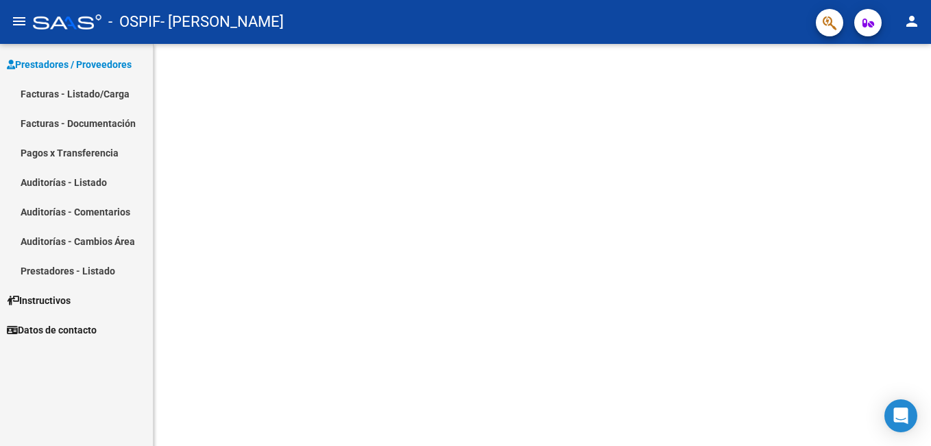
drag, startPoint x: 337, startPoint y: 213, endPoint x: 298, endPoint y: 202, distance: 39.9
click at [322, 206] on mat-sidenav-content at bounding box center [543, 245] width 778 height 402
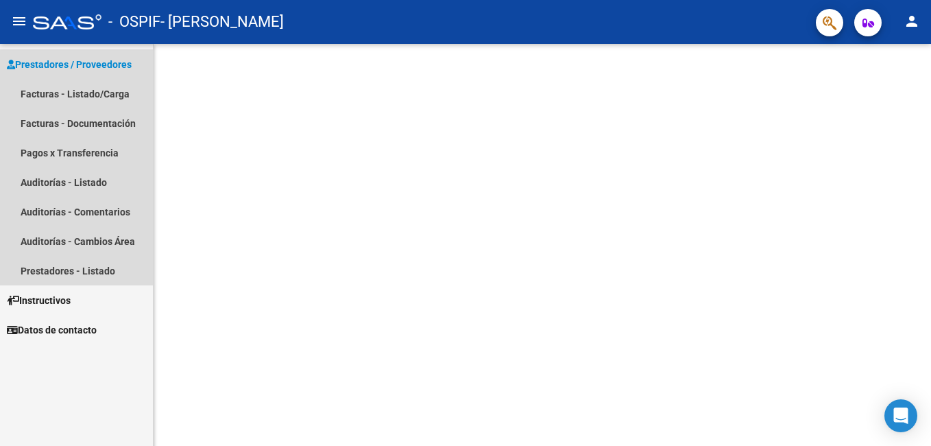
click at [68, 60] on span "Prestadores / Proveedores" at bounding box center [69, 64] width 125 height 15
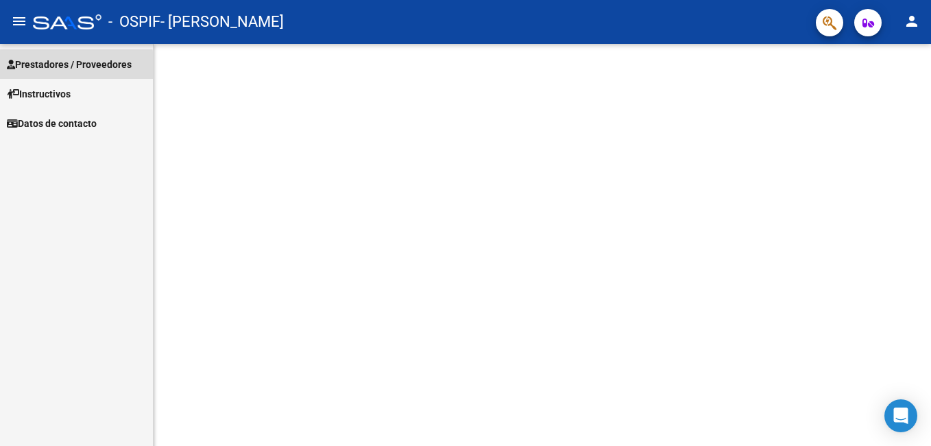
click at [74, 66] on span "Prestadores / Proveedores" at bounding box center [69, 64] width 125 height 15
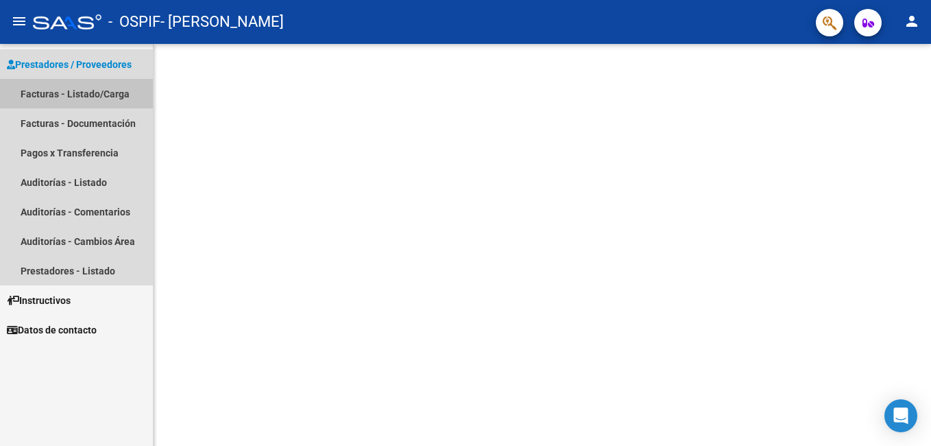
click at [73, 97] on link "Facturas - Listado/Carga" at bounding box center [76, 93] width 153 height 29
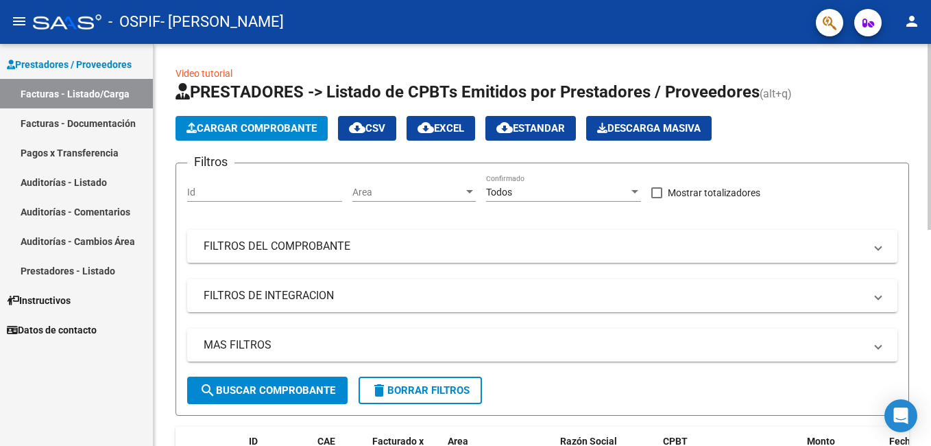
click at [265, 130] on span "Cargar Comprobante" at bounding box center [252, 128] width 130 height 12
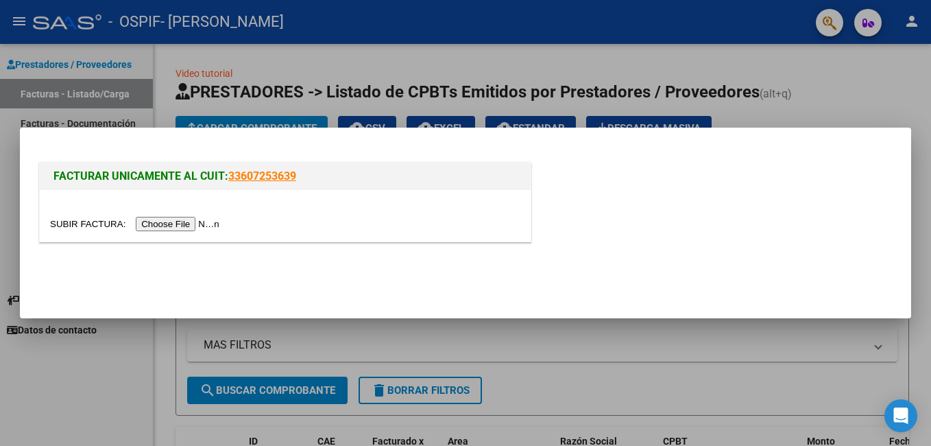
click at [161, 223] on input "file" at bounding box center [137, 224] width 174 height 14
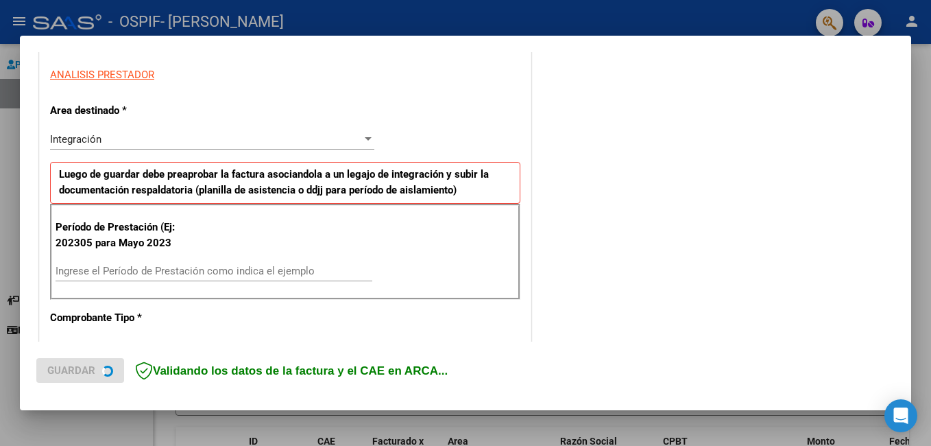
scroll to position [274, 0]
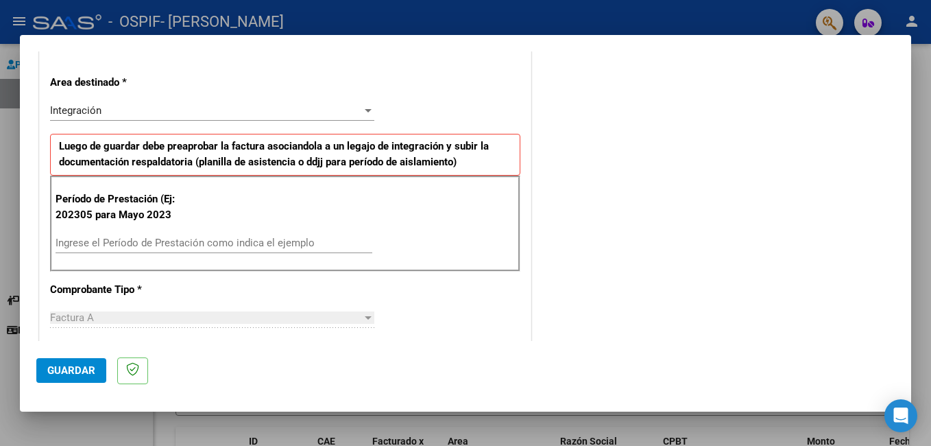
click at [139, 246] on input "Ingrese el Período de Prestación como indica el ejemplo" at bounding box center [214, 243] width 317 height 12
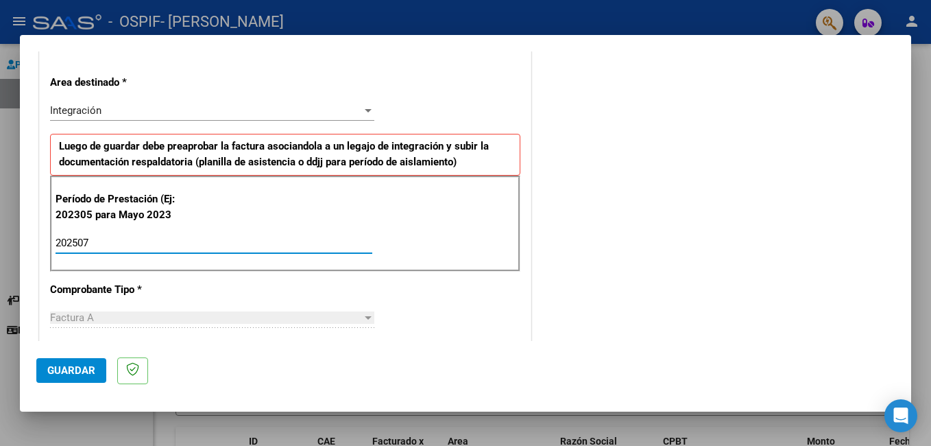
type input "202507"
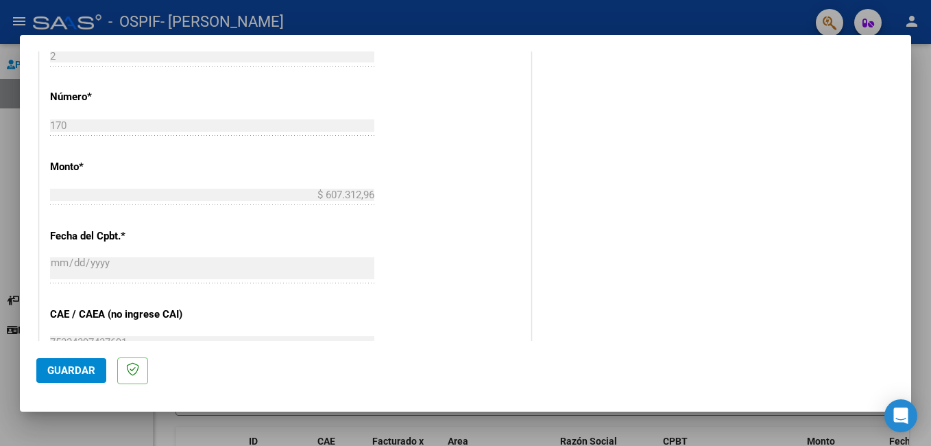
scroll to position [617, 0]
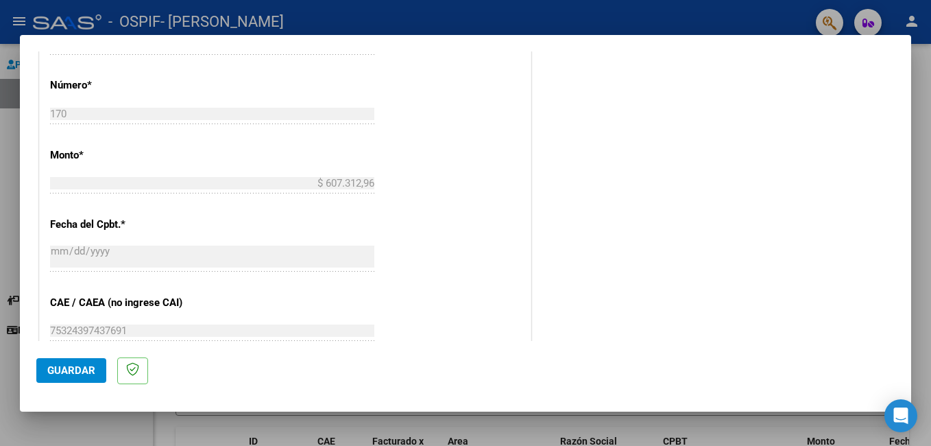
click at [63, 378] on button "Guardar" at bounding box center [71, 370] width 70 height 25
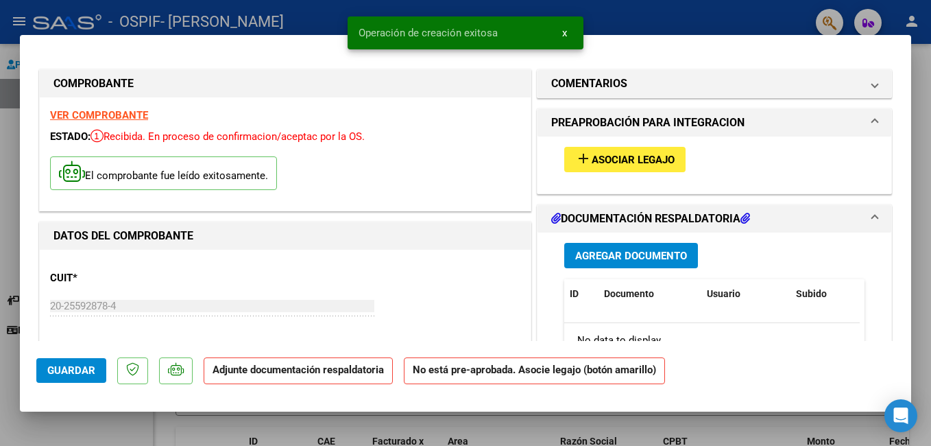
click at [597, 158] on span "Asociar Legajo" at bounding box center [633, 160] width 83 height 12
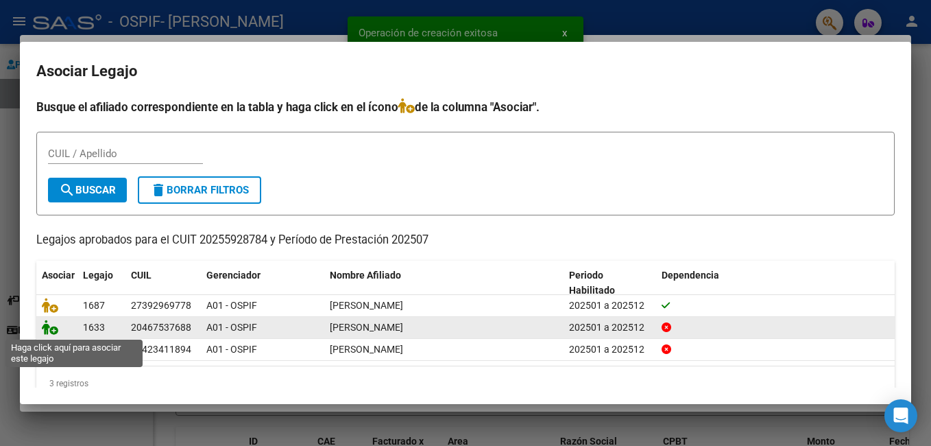
click at [53, 328] on icon at bounding box center [50, 327] width 16 height 15
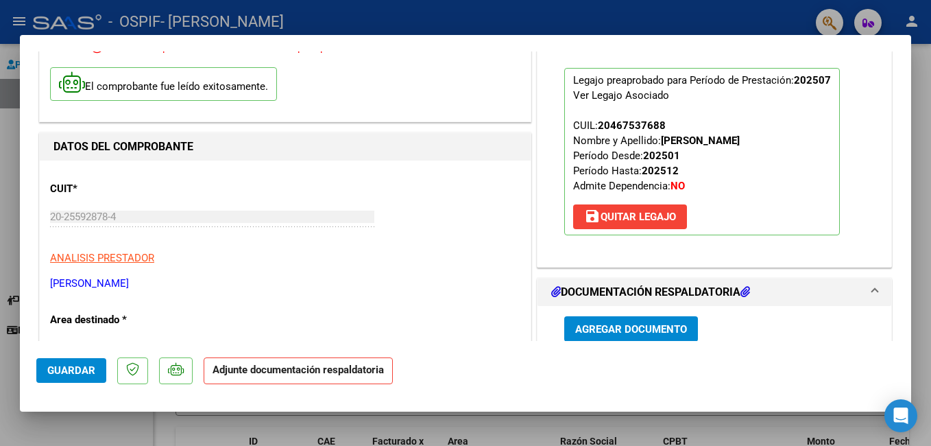
scroll to position [206, 0]
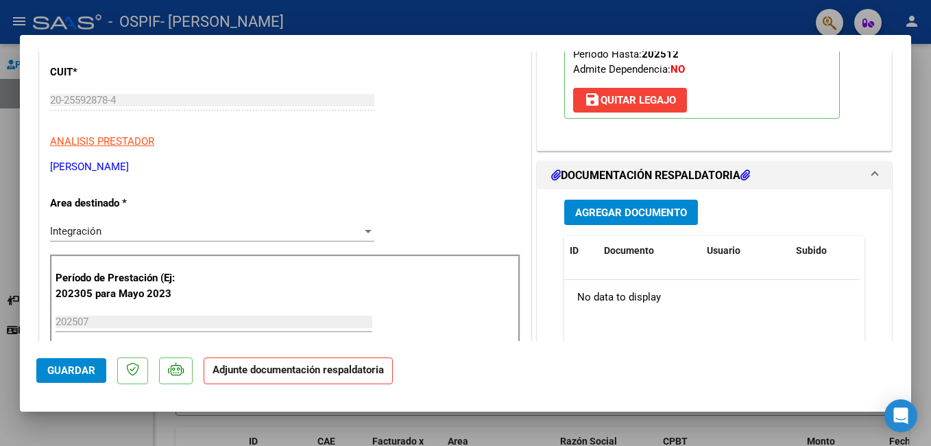
click at [609, 213] on span "Agregar Documento" at bounding box center [631, 212] width 112 height 12
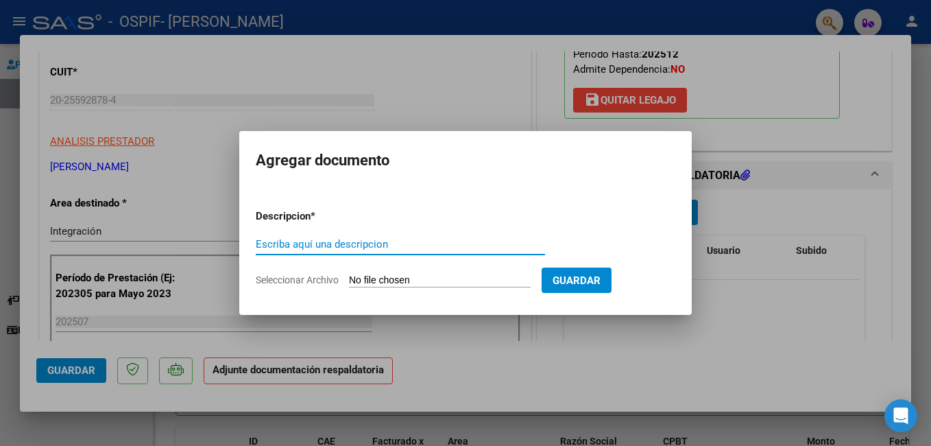
click at [370, 243] on input "Escriba aquí una descripcion" at bounding box center [400, 244] width 289 height 12
type input "asistencia"
click at [428, 279] on input "Seleccionar Archivo" at bounding box center [440, 280] width 182 height 13
type input "C:\fakepath\[PERSON_NAME] asiten 07-25.jpeg"
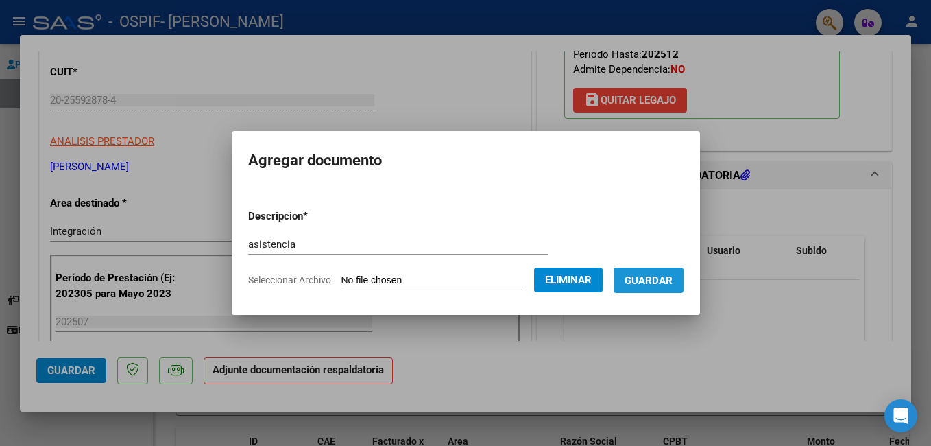
click at [648, 287] on button "Guardar" at bounding box center [649, 280] width 70 height 25
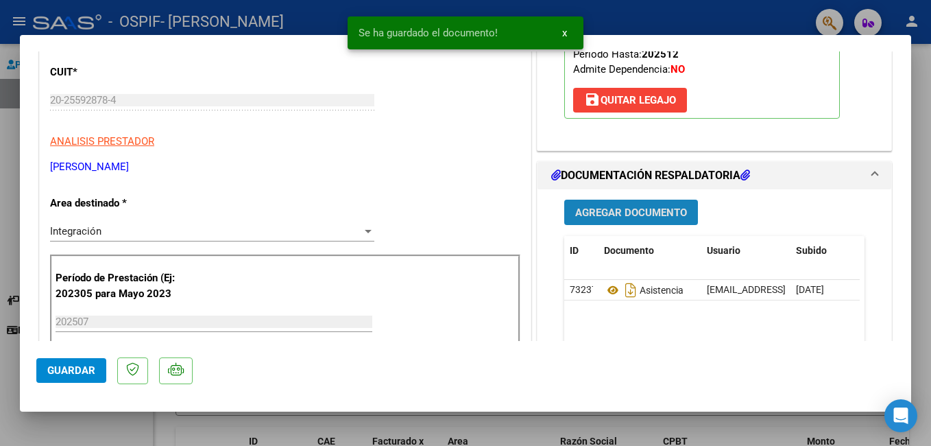
click at [627, 209] on span "Agregar Documento" at bounding box center [631, 212] width 112 height 12
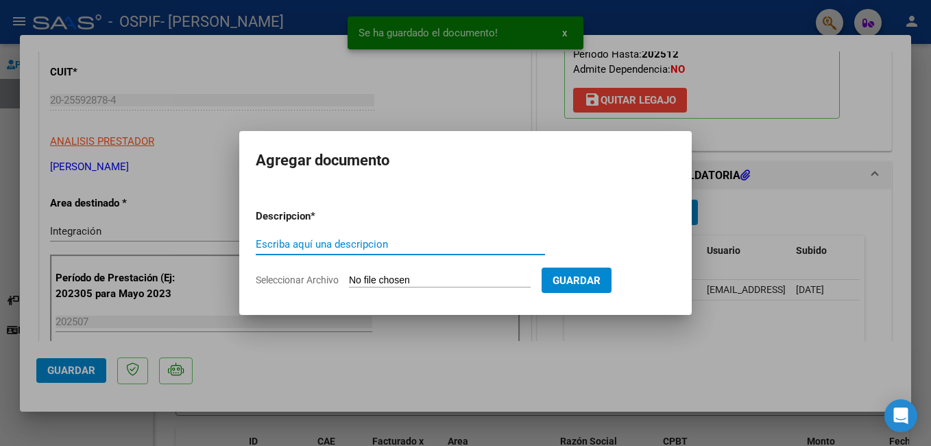
click at [361, 241] on input "Escriba aquí una descripcion" at bounding box center [400, 244] width 289 height 12
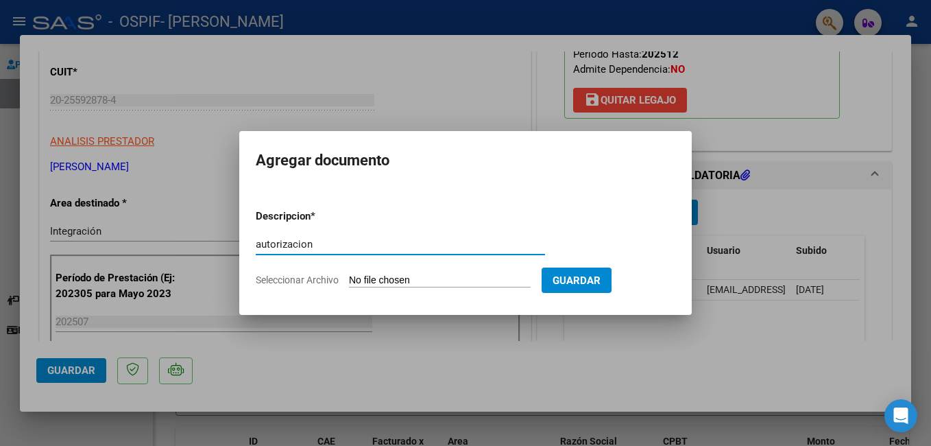
type input "autorizacion"
click at [375, 281] on input "Seleccionar Archivo" at bounding box center [440, 280] width 182 height 13
type input "C:\fakepath\aut [PERSON_NAME] 2025.png"
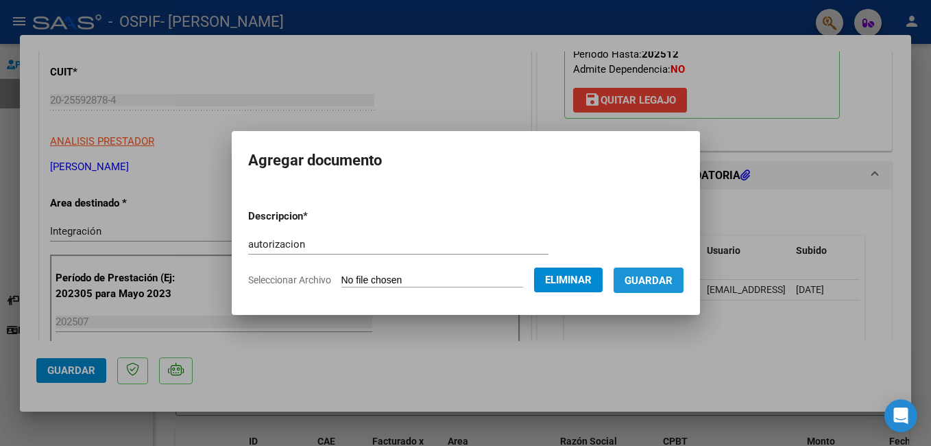
click at [648, 289] on button "Guardar" at bounding box center [649, 280] width 70 height 25
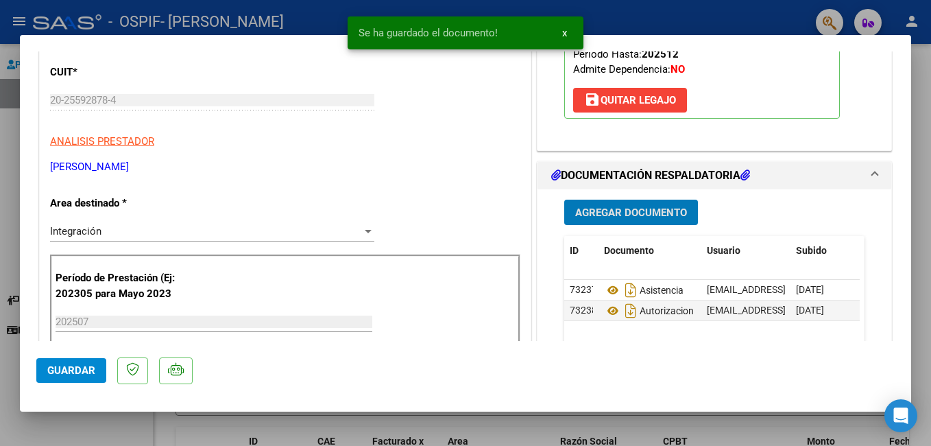
click at [84, 371] on span "Guardar" at bounding box center [71, 370] width 48 height 12
click at [0, 234] on div at bounding box center [465, 223] width 931 height 446
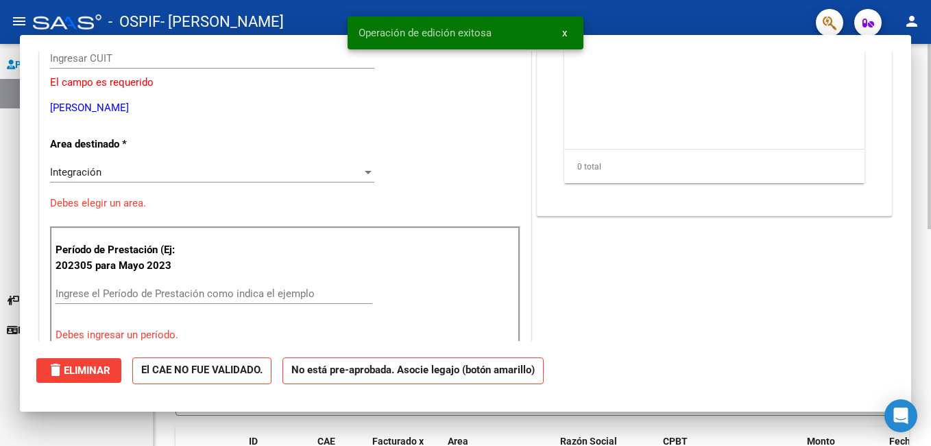
scroll to position [0, 0]
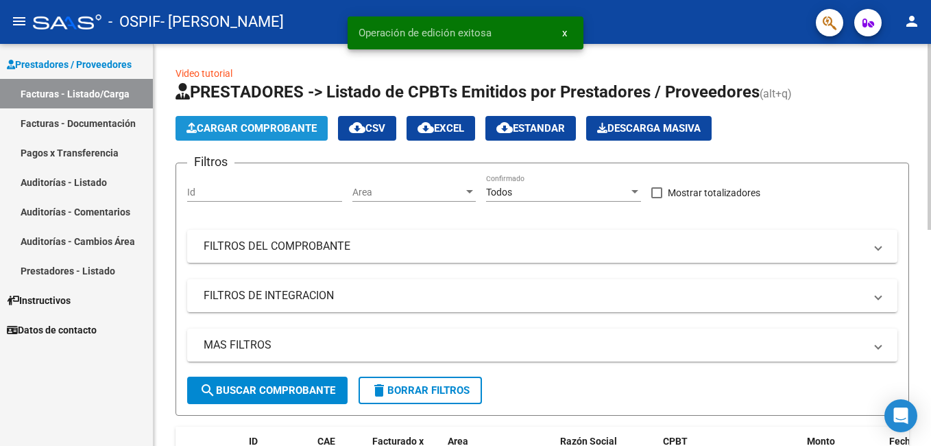
click at [213, 128] on span "Cargar Comprobante" at bounding box center [252, 128] width 130 height 12
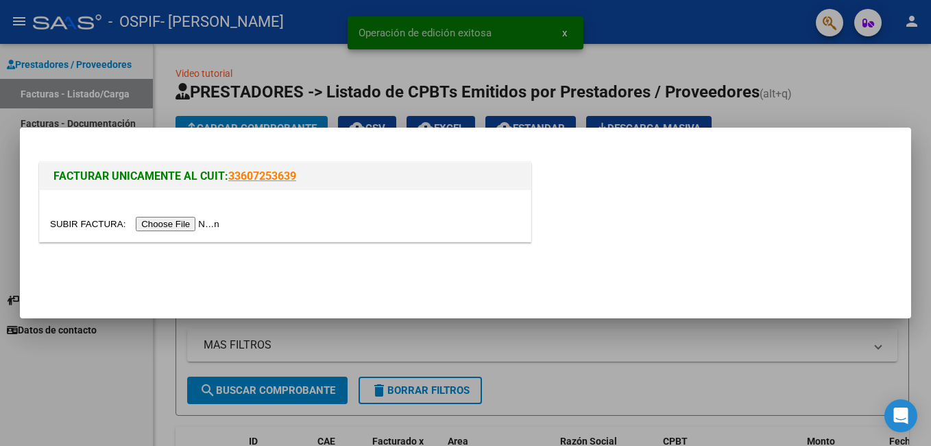
click at [175, 227] on input "file" at bounding box center [137, 224] width 174 height 14
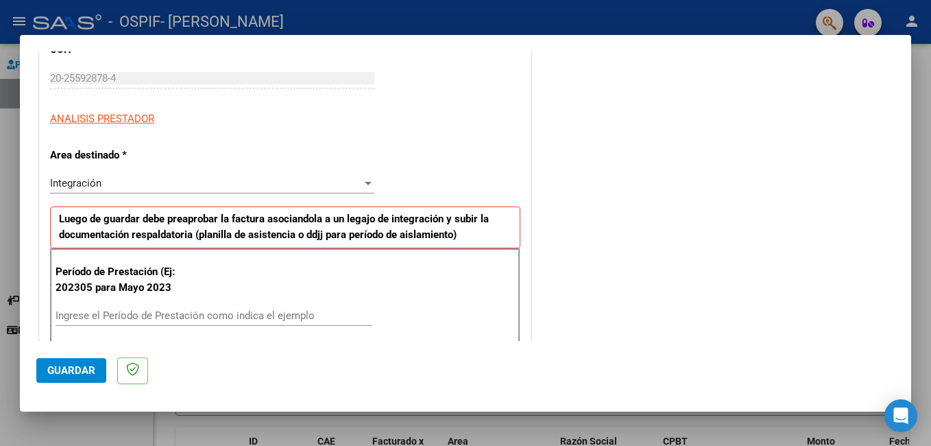
scroll to position [206, 0]
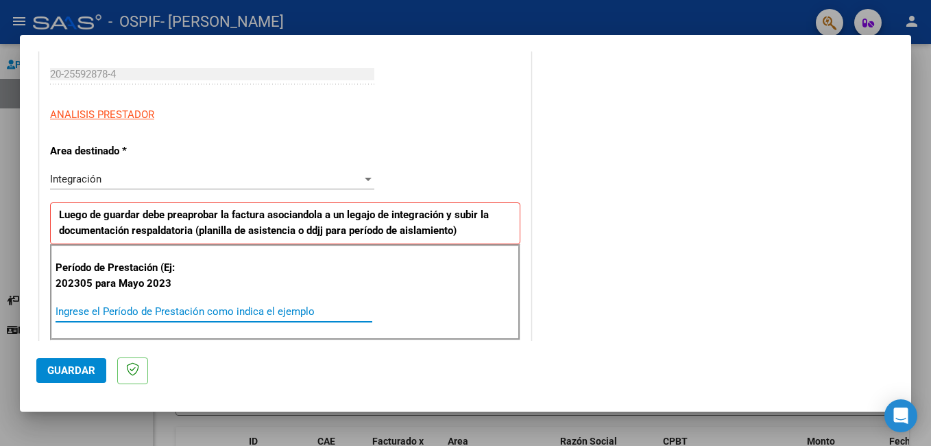
click at [156, 306] on input "Ingrese el Período de Prestación como indica el ejemplo" at bounding box center [214, 311] width 317 height 12
type input "202507"
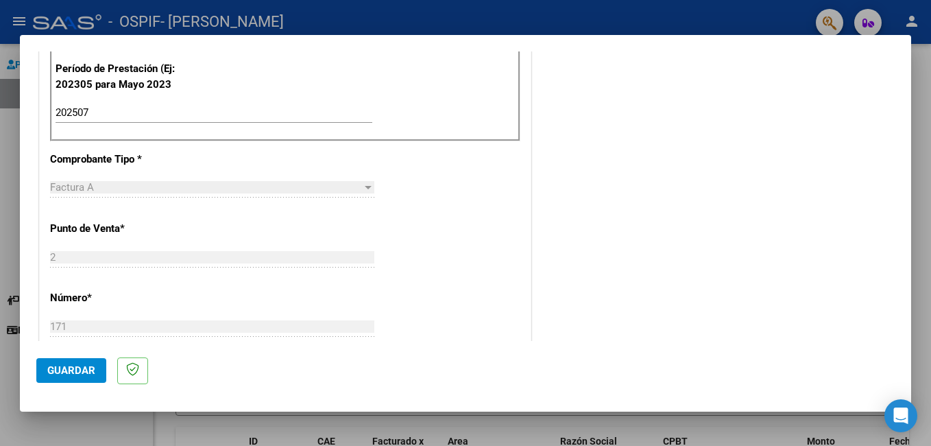
scroll to position [412, 0]
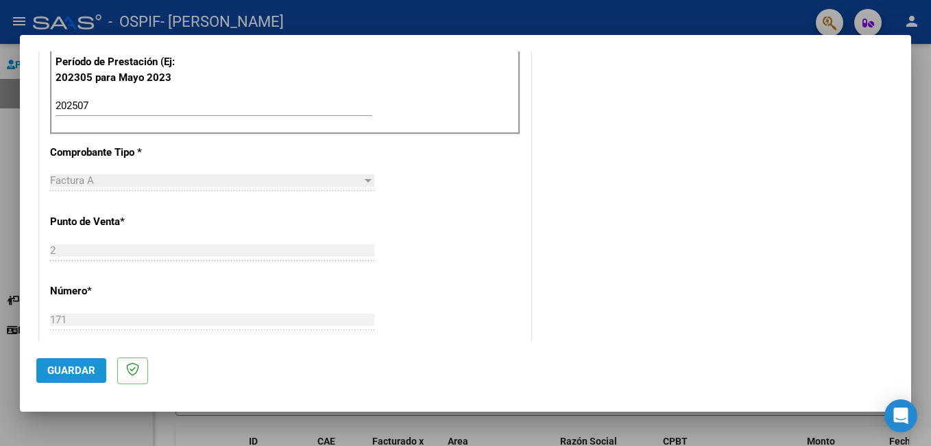
click at [78, 368] on span "Guardar" at bounding box center [71, 370] width 48 height 12
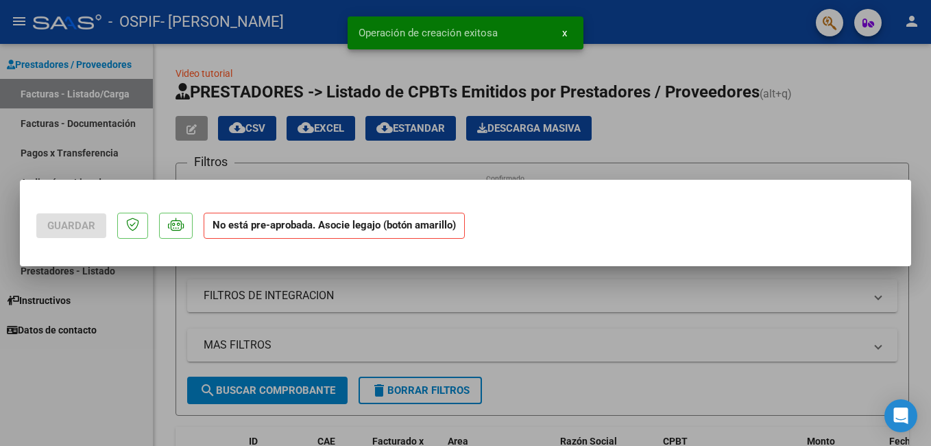
scroll to position [0, 0]
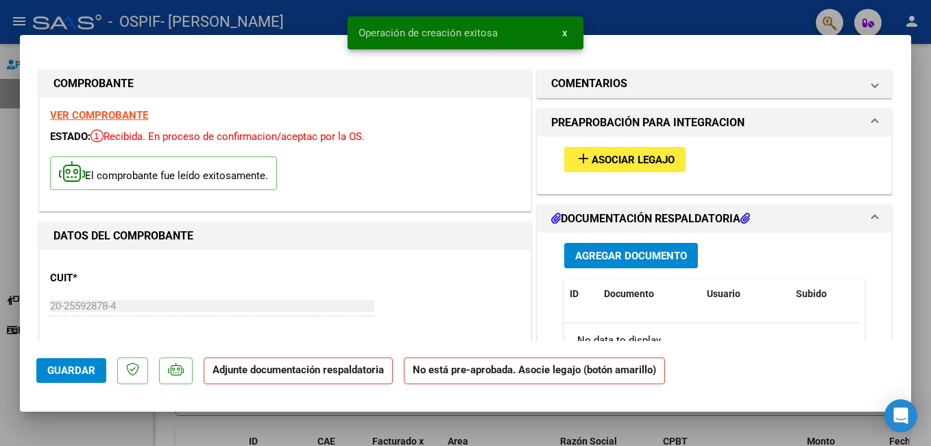
click at [115, 111] on strong "VER COMPROBANTE" at bounding box center [99, 115] width 98 height 12
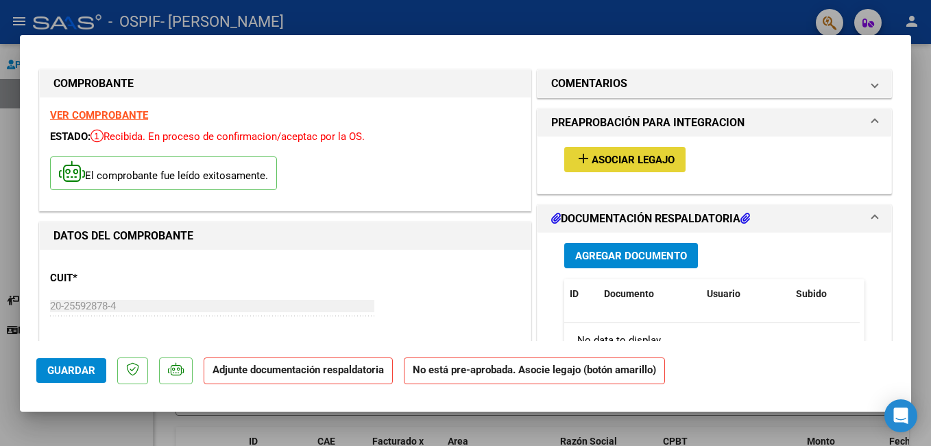
click at [601, 154] on span "Asociar Legajo" at bounding box center [633, 160] width 83 height 12
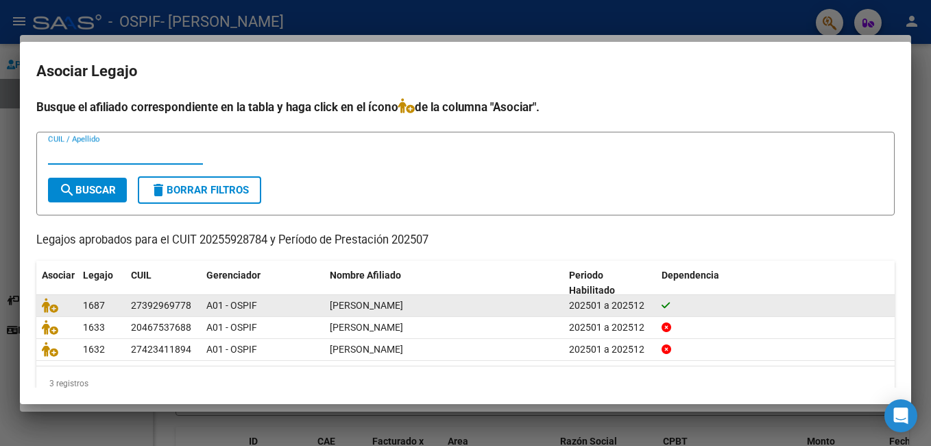
scroll to position [25, 0]
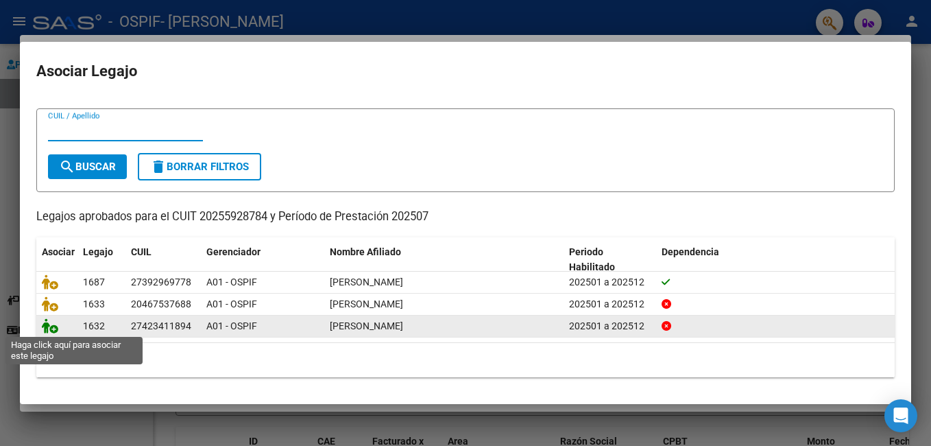
click at [45, 324] on icon at bounding box center [50, 325] width 16 height 15
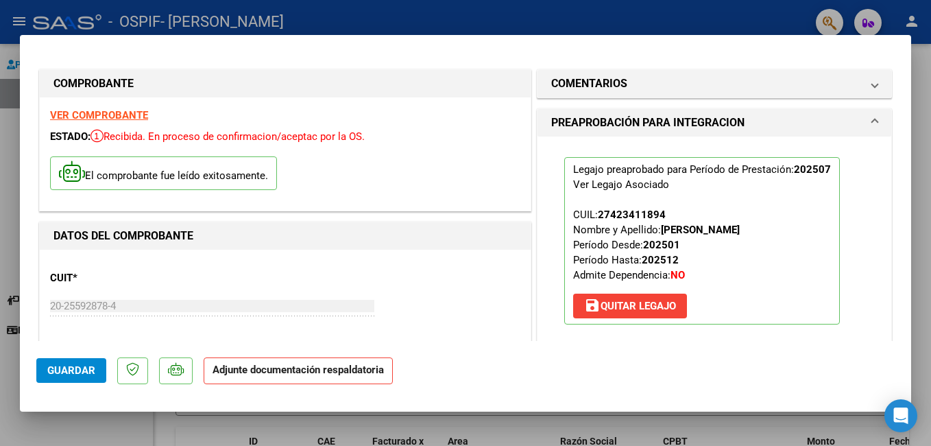
scroll to position [137, 0]
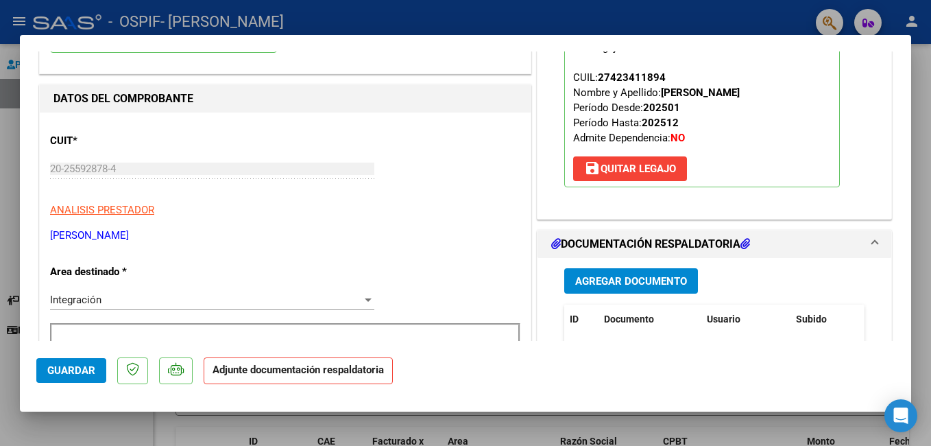
click at [569, 283] on button "Agregar Documento" at bounding box center [632, 280] width 134 height 25
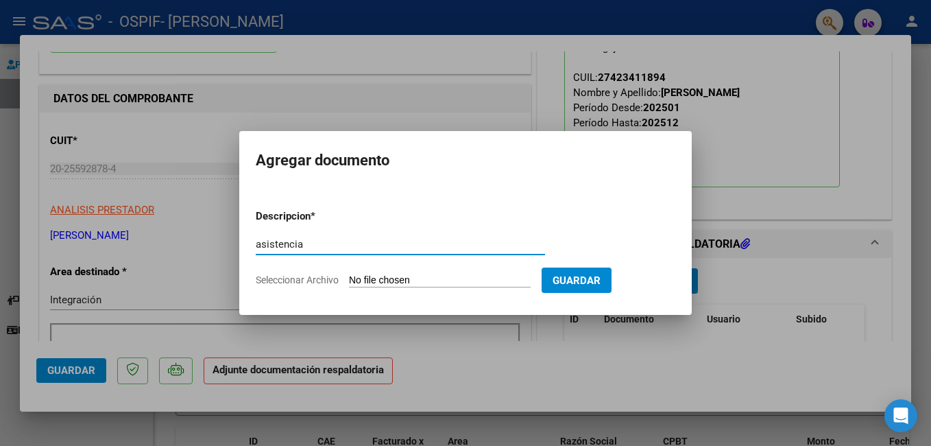
type input "asistencia"
click at [401, 284] on input "Seleccionar Archivo" at bounding box center [440, 280] width 182 height 13
type input "C:\fakepath\[PERSON_NAME] asiste 07-25.jpeg"
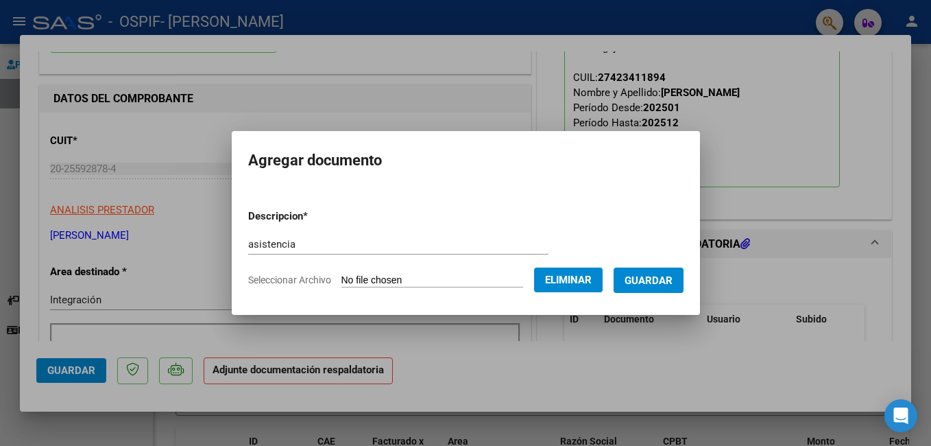
click at [628, 275] on span "Guardar" at bounding box center [649, 280] width 48 height 12
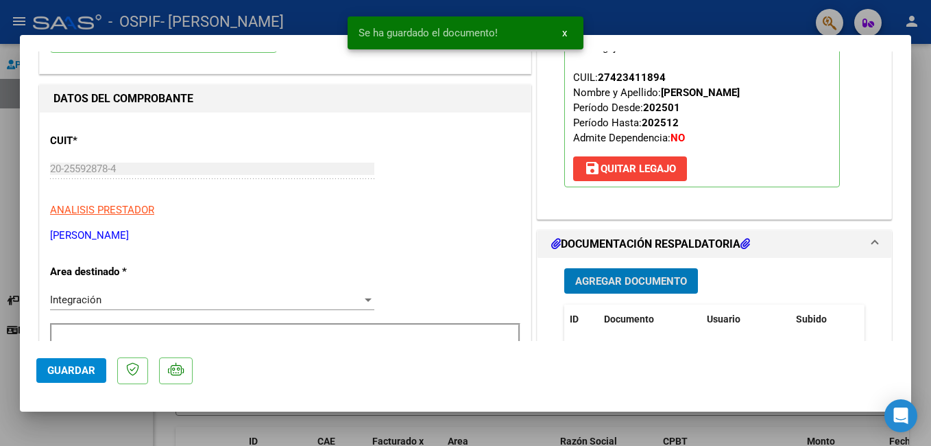
click at [599, 278] on span "Agregar Documento" at bounding box center [631, 281] width 112 height 12
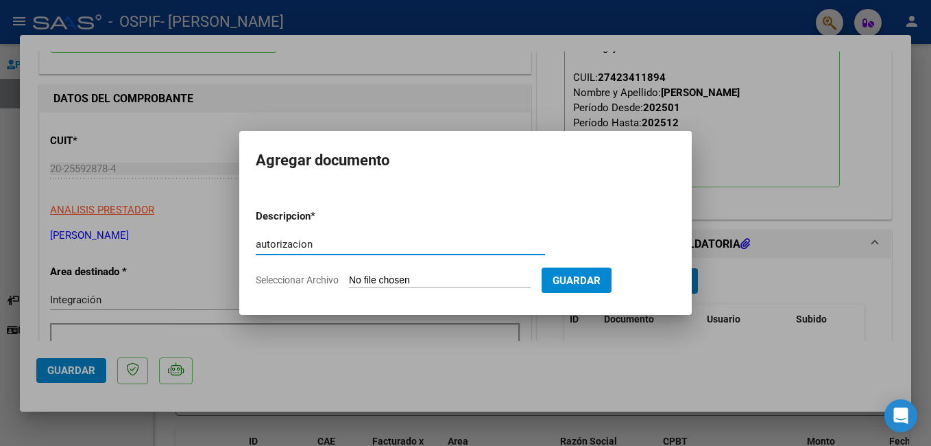
type input "autorizacion"
click at [447, 280] on input "Seleccionar Archivo" at bounding box center [440, 280] width 182 height 13
type input "C:\fakepath\aut [PERSON_NAME] 2025.png"
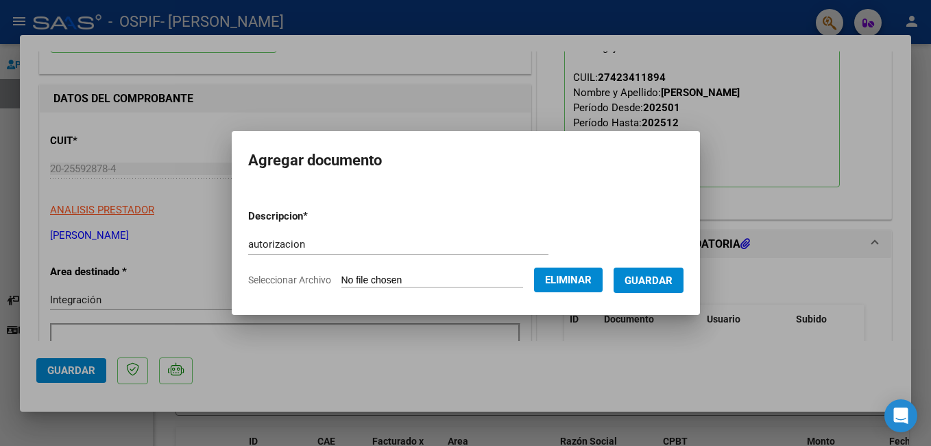
click at [642, 281] on span "Guardar" at bounding box center [649, 280] width 48 height 12
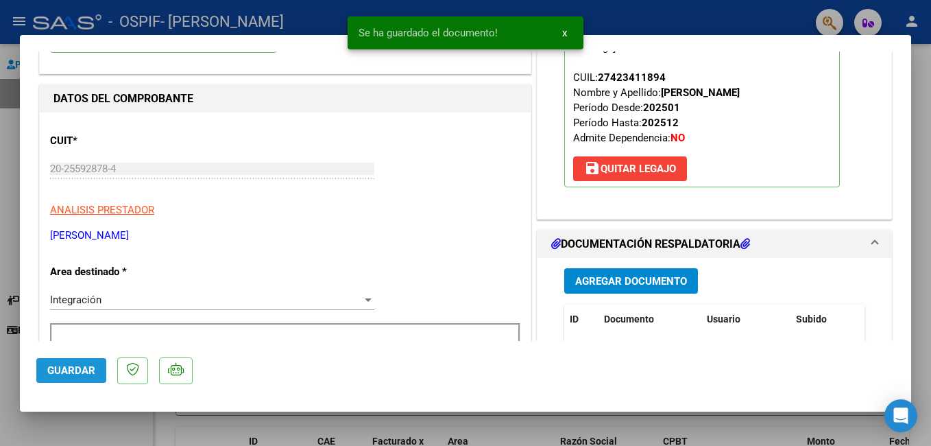
click at [78, 373] on span "Guardar" at bounding box center [71, 370] width 48 height 12
click at [16, 268] on div at bounding box center [465, 223] width 931 height 446
type input "$ 0,00"
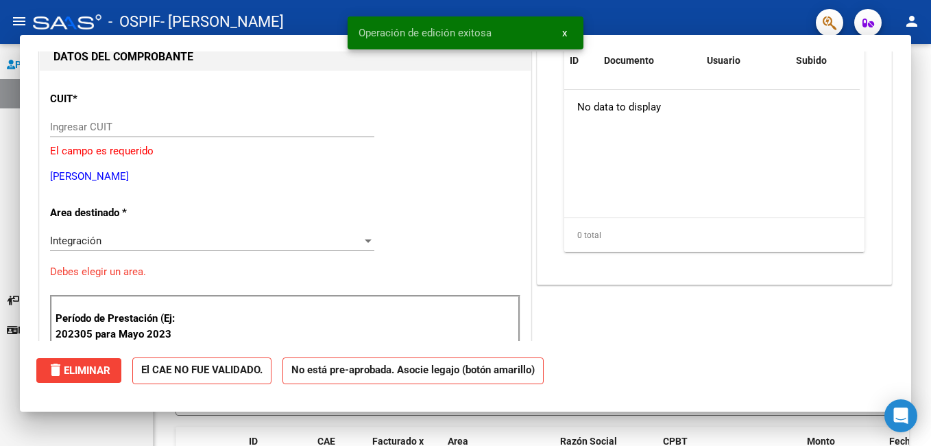
scroll to position [0, 0]
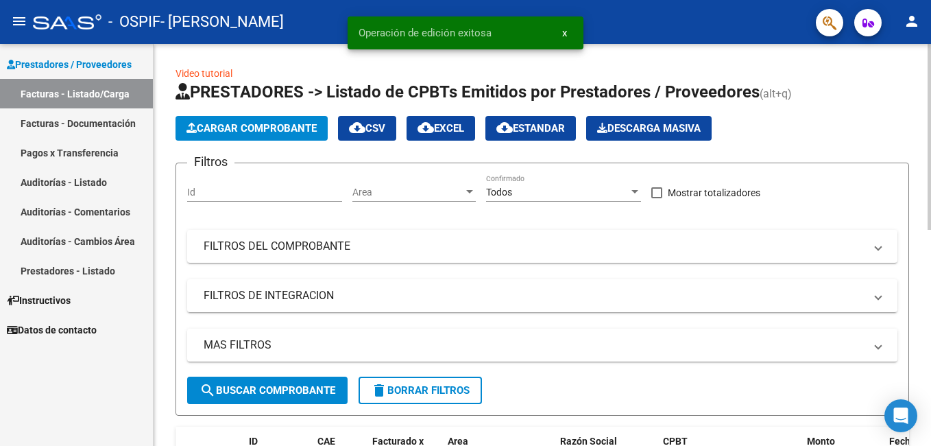
click at [223, 133] on span "Cargar Comprobante" at bounding box center [252, 128] width 130 height 12
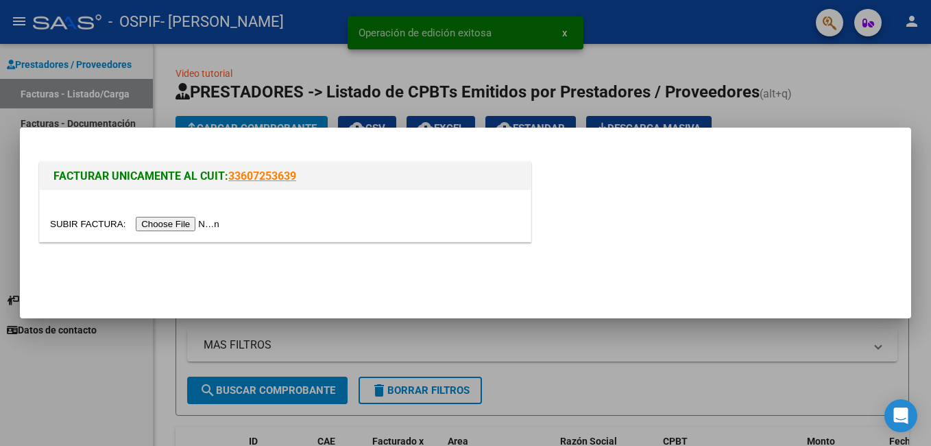
click at [172, 222] on input "file" at bounding box center [137, 224] width 174 height 14
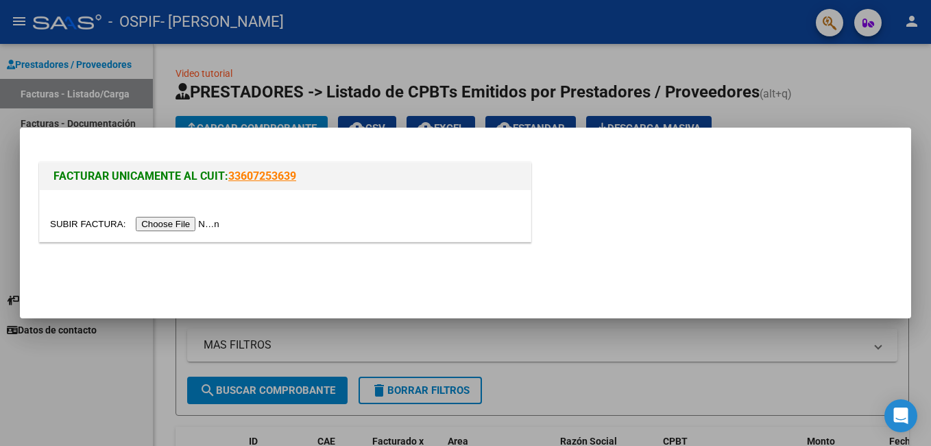
click at [177, 227] on input "file" at bounding box center [137, 224] width 174 height 14
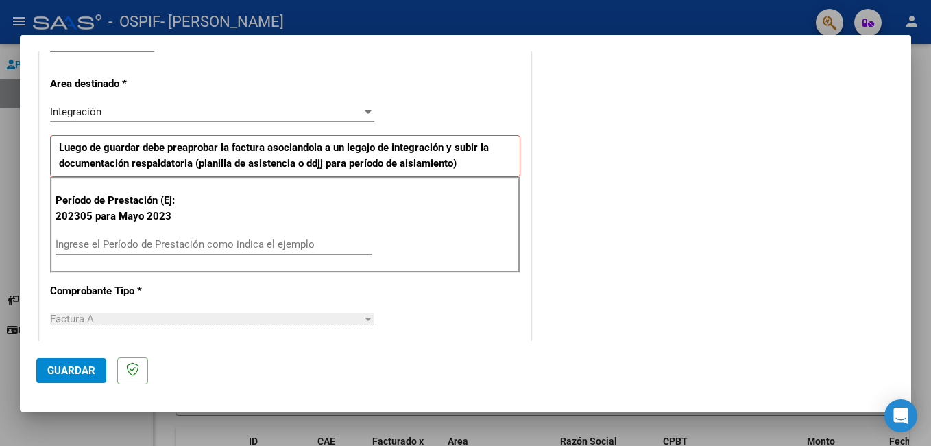
scroll to position [274, 0]
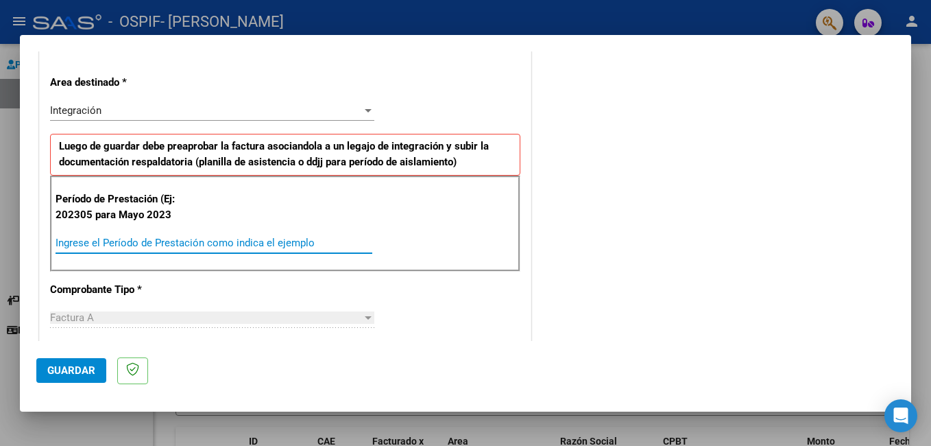
click at [121, 241] on input "Ingrese el Período de Prestación como indica el ejemplo" at bounding box center [214, 243] width 317 height 12
type input "202507"
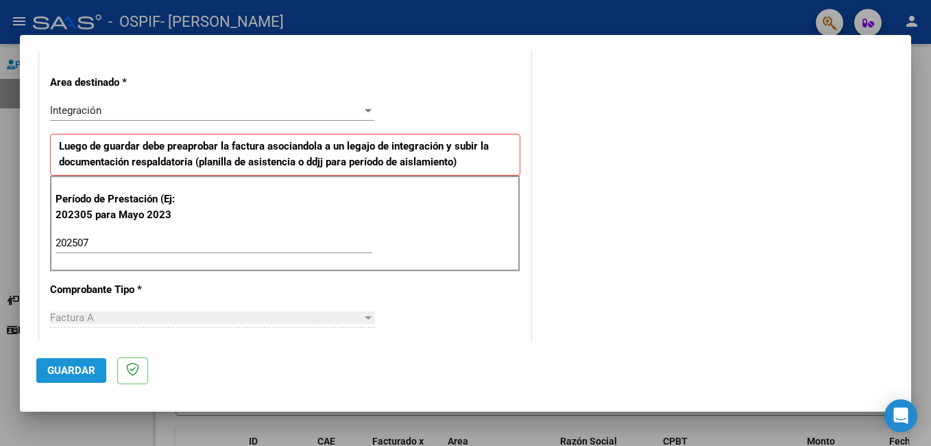
click at [62, 368] on span "Guardar" at bounding box center [71, 370] width 48 height 12
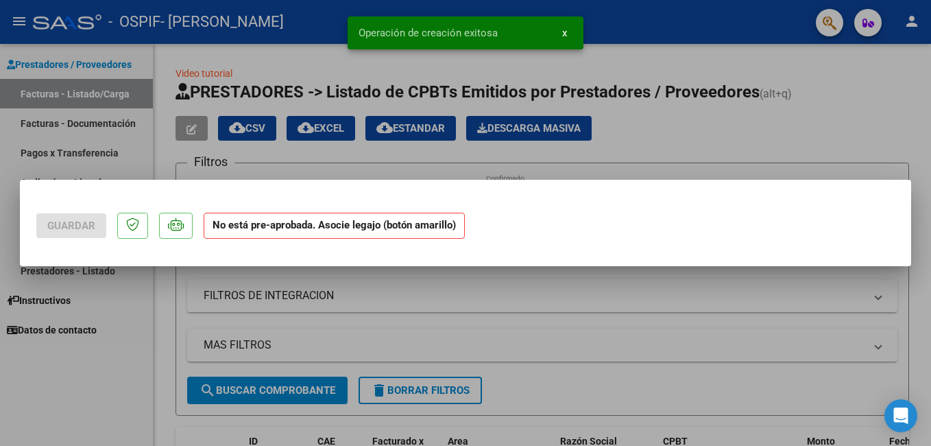
scroll to position [0, 0]
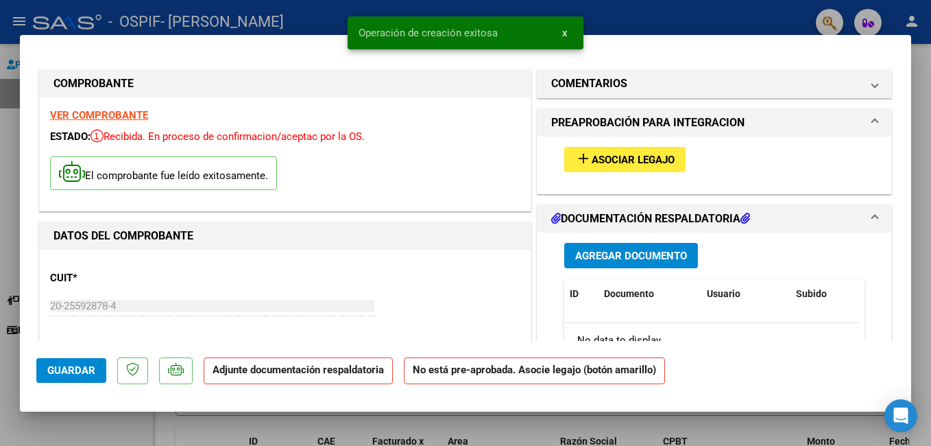
click at [575, 165] on mat-icon "add" at bounding box center [583, 158] width 16 height 16
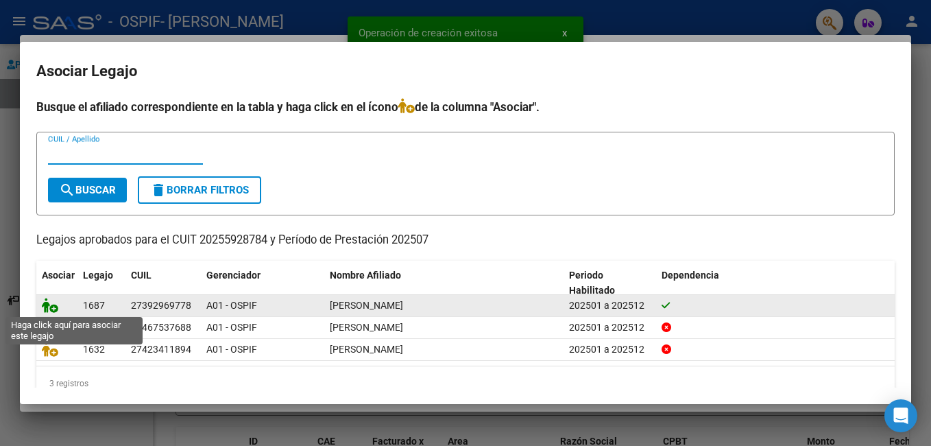
click at [54, 307] on icon at bounding box center [50, 305] width 16 height 15
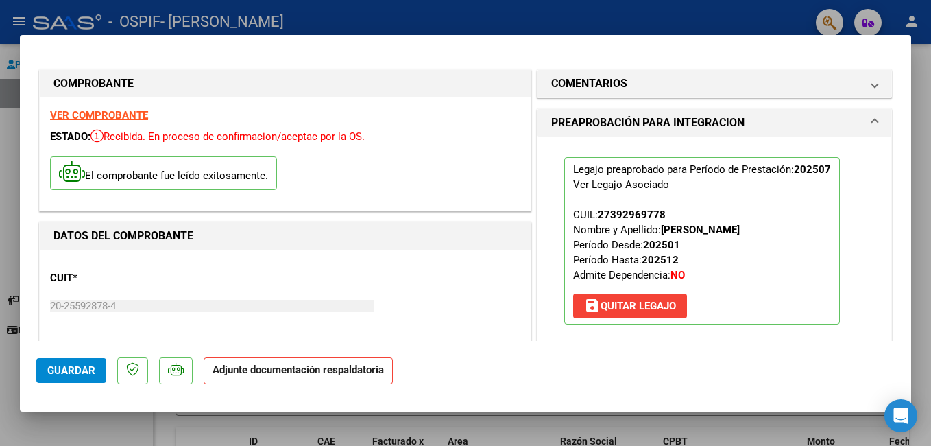
scroll to position [274, 0]
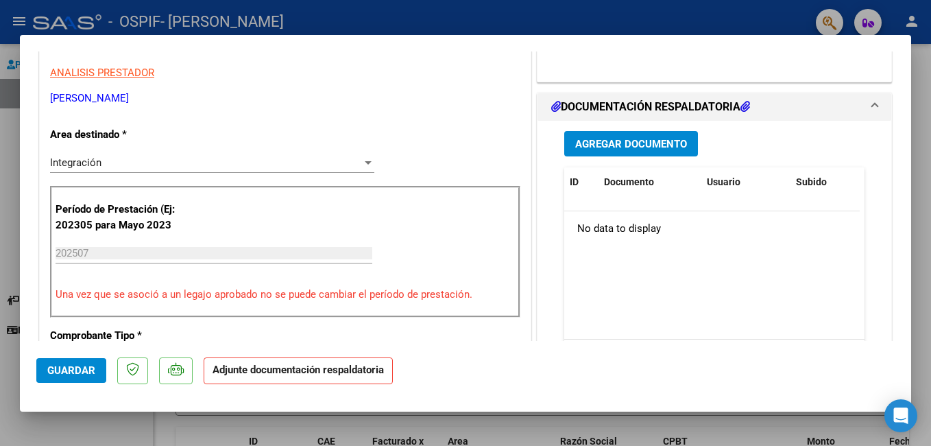
click at [595, 140] on span "Agregar Documento" at bounding box center [631, 144] width 112 height 12
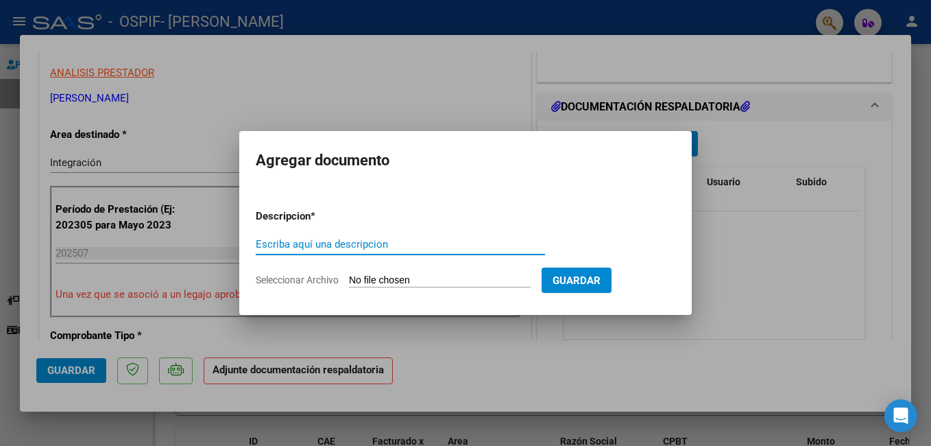
click at [368, 245] on input "Escriba aquí una descripcion" at bounding box center [400, 244] width 289 height 12
type input "asistencia"
click at [442, 278] on input "Seleccionar Archivo" at bounding box center [440, 280] width 182 height 13
type input "C:\fakepath\[PERSON_NAME] asiste 07-25.jpeg"
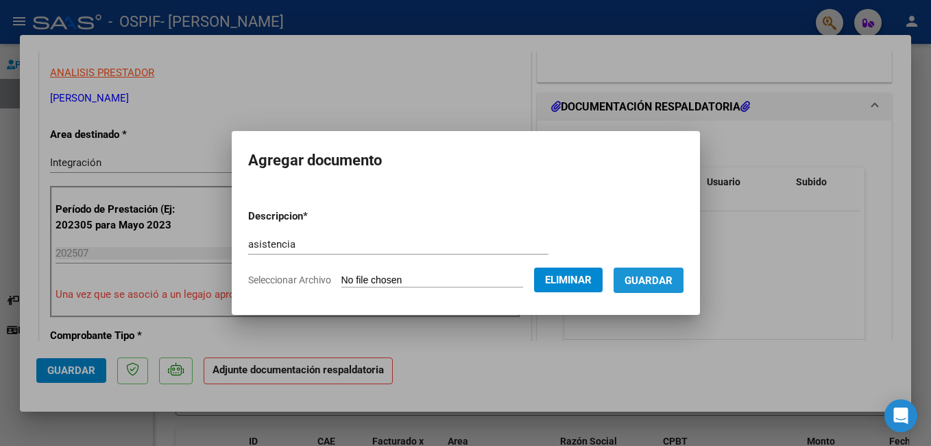
click at [639, 280] on span "Guardar" at bounding box center [649, 280] width 48 height 12
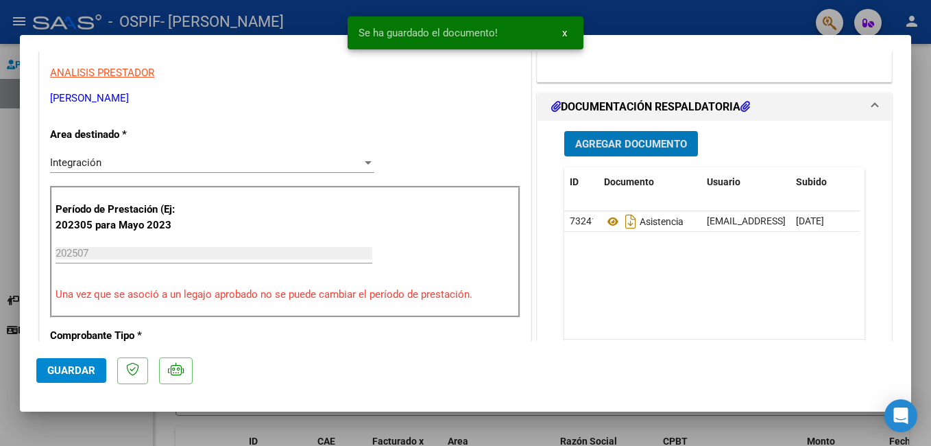
click at [615, 143] on span "Agregar Documento" at bounding box center [631, 144] width 112 height 12
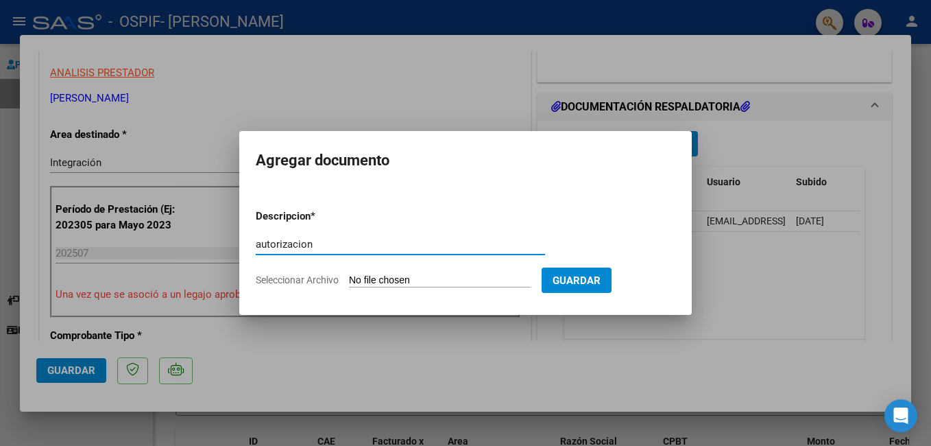
type input "autorizacion"
click at [384, 275] on input "Seleccionar Archivo" at bounding box center [440, 280] width 182 height 13
type input "C:\fakepath\mayra autorizacion 2025.png"
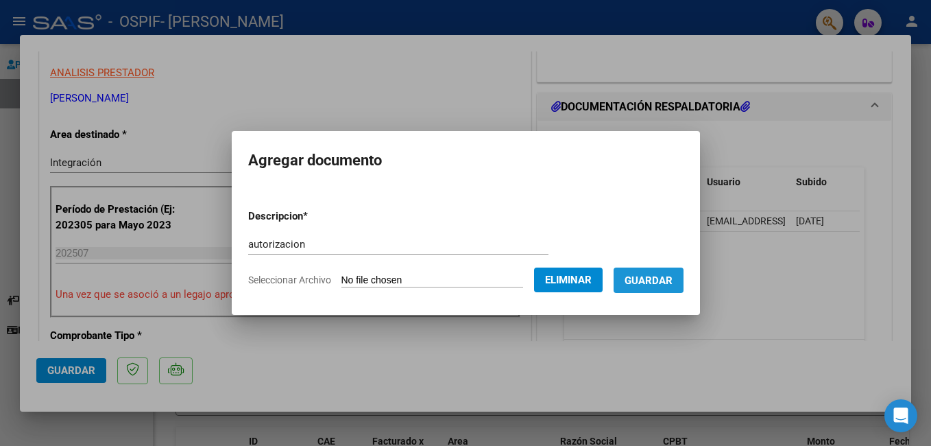
click at [645, 281] on span "Guardar" at bounding box center [649, 280] width 48 height 12
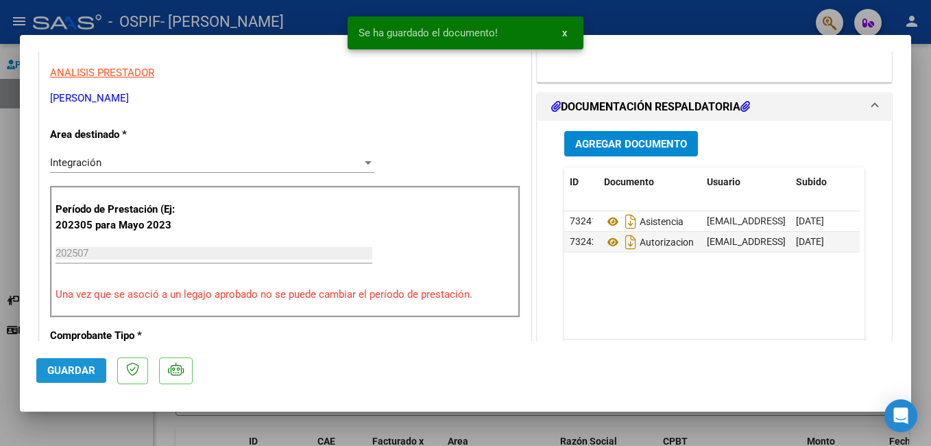
click at [72, 368] on span "Guardar" at bounding box center [71, 370] width 48 height 12
click at [0, 250] on html "menu - OSPIF - DUSAU [PERSON_NAME] person Prestadores / Proveedores Facturas - …" at bounding box center [465, 223] width 931 height 446
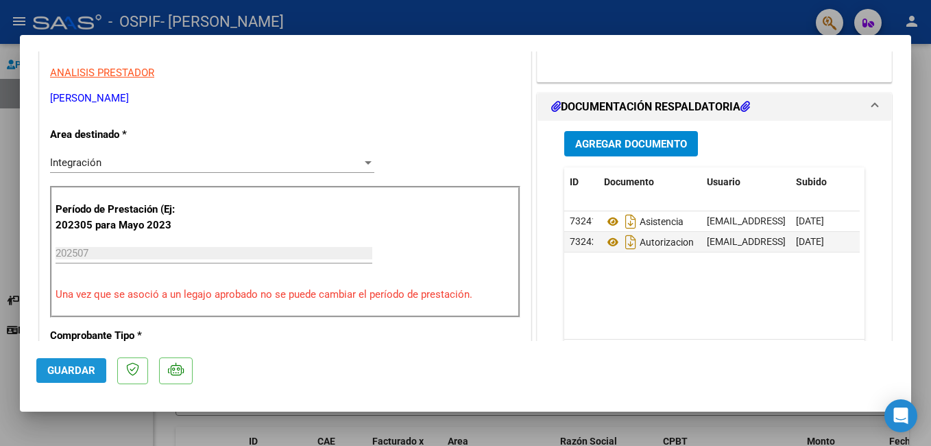
click at [69, 368] on span "Guardar" at bounding box center [71, 370] width 48 height 12
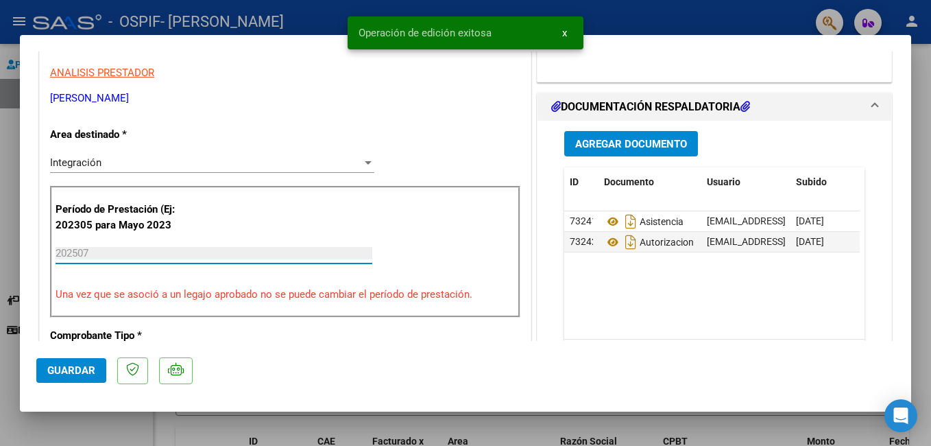
click at [85, 252] on input "202507" at bounding box center [214, 253] width 317 height 12
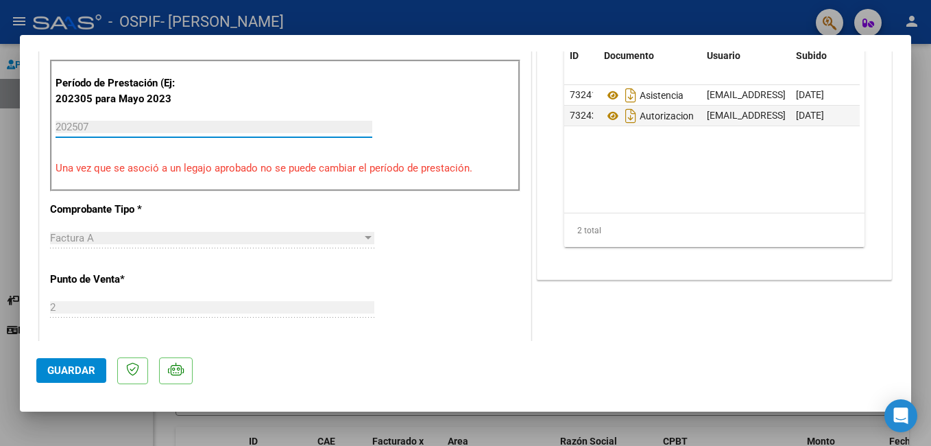
scroll to position [343, 0]
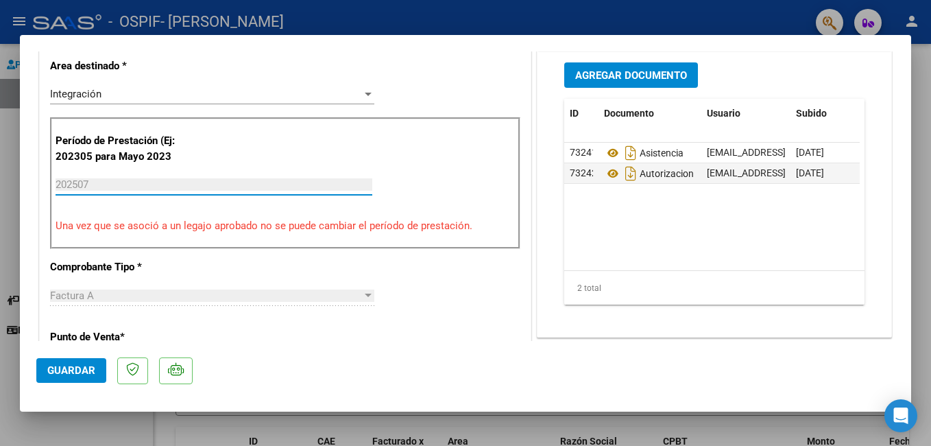
click at [119, 183] on input "202507" at bounding box center [214, 184] width 317 height 12
click at [114, 184] on input "202507" at bounding box center [214, 184] width 317 height 12
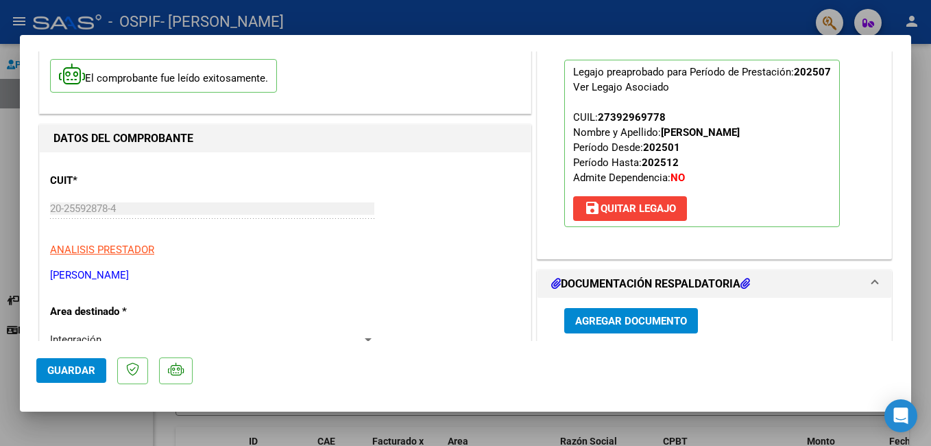
scroll to position [0, 0]
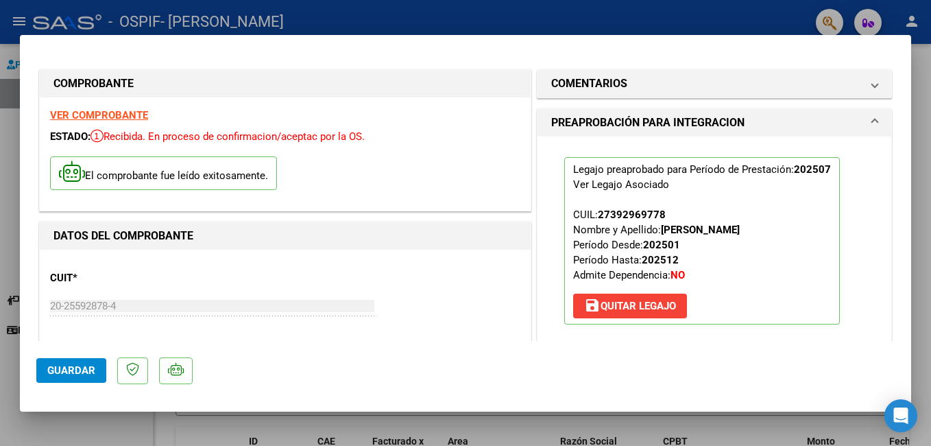
click at [10, 125] on div at bounding box center [465, 223] width 931 height 446
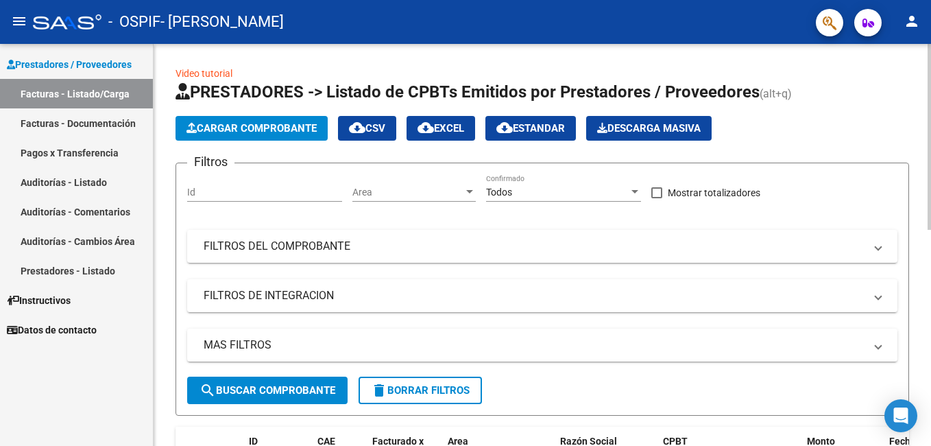
scroll to position [274, 0]
